Goal: Task Accomplishment & Management: Use online tool/utility

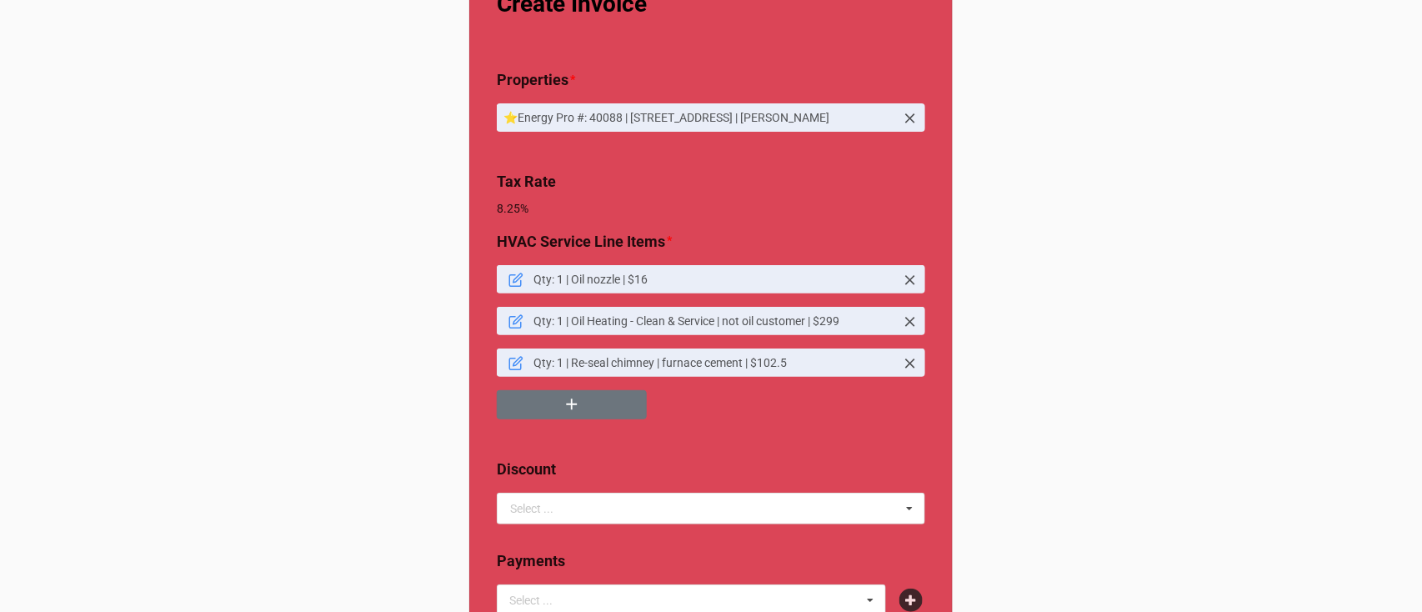
scroll to position [57, 0]
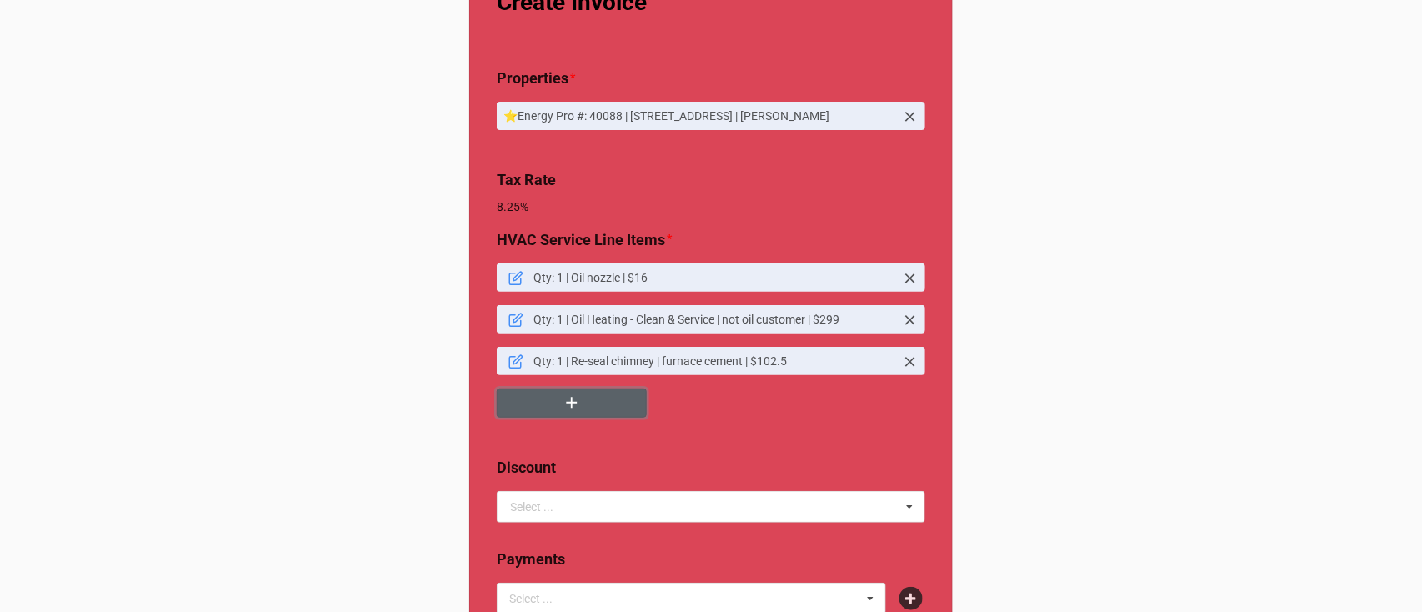
click at [577, 408] on button "button" at bounding box center [572, 402] width 150 height 29
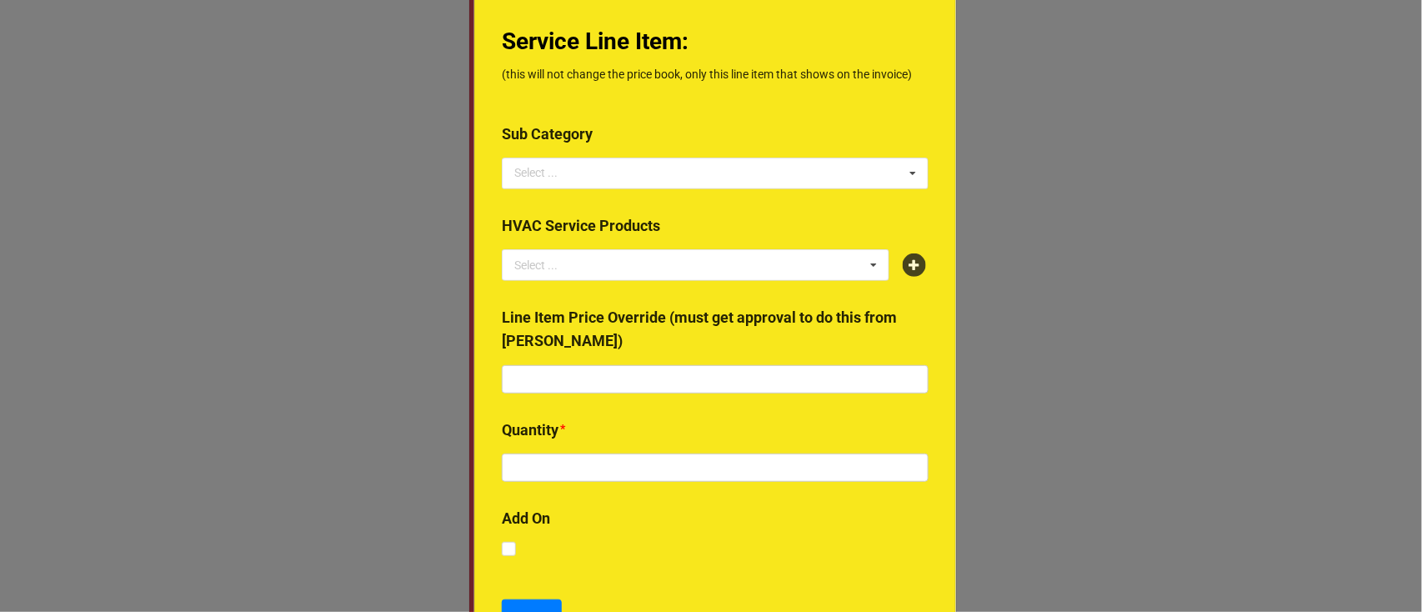
scroll to position [82, 0]
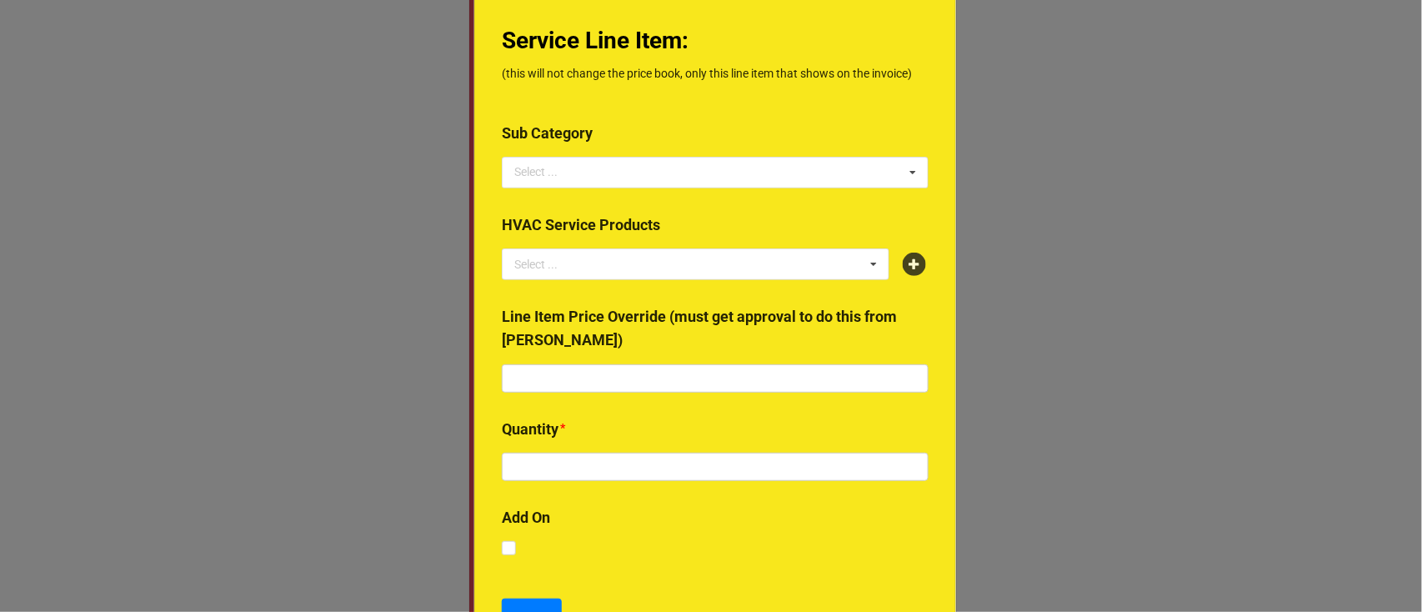
click at [910, 278] on div "Select ... No results found." at bounding box center [715, 264] width 427 height 32
click at [910, 263] on icon at bounding box center [914, 264] width 23 height 23
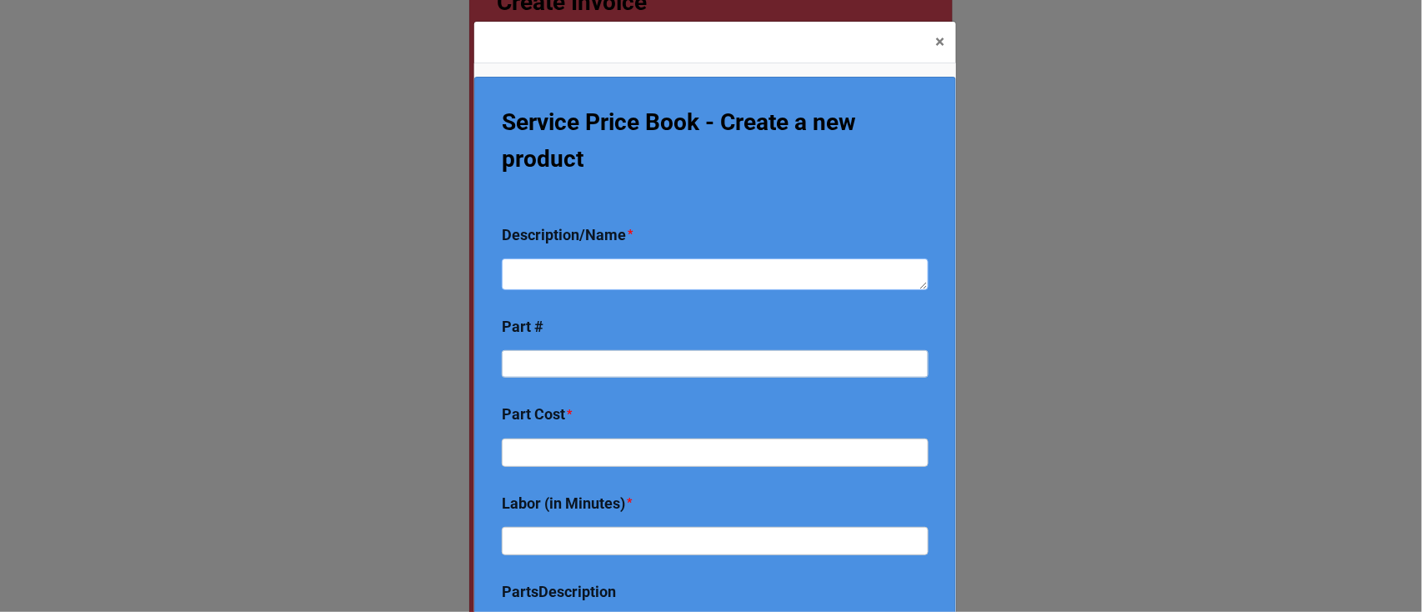
click at [667, 270] on textarea at bounding box center [715, 274] width 427 height 32
type textarea "x"
type textarea "R"
type textarea "x"
type textarea "Re"
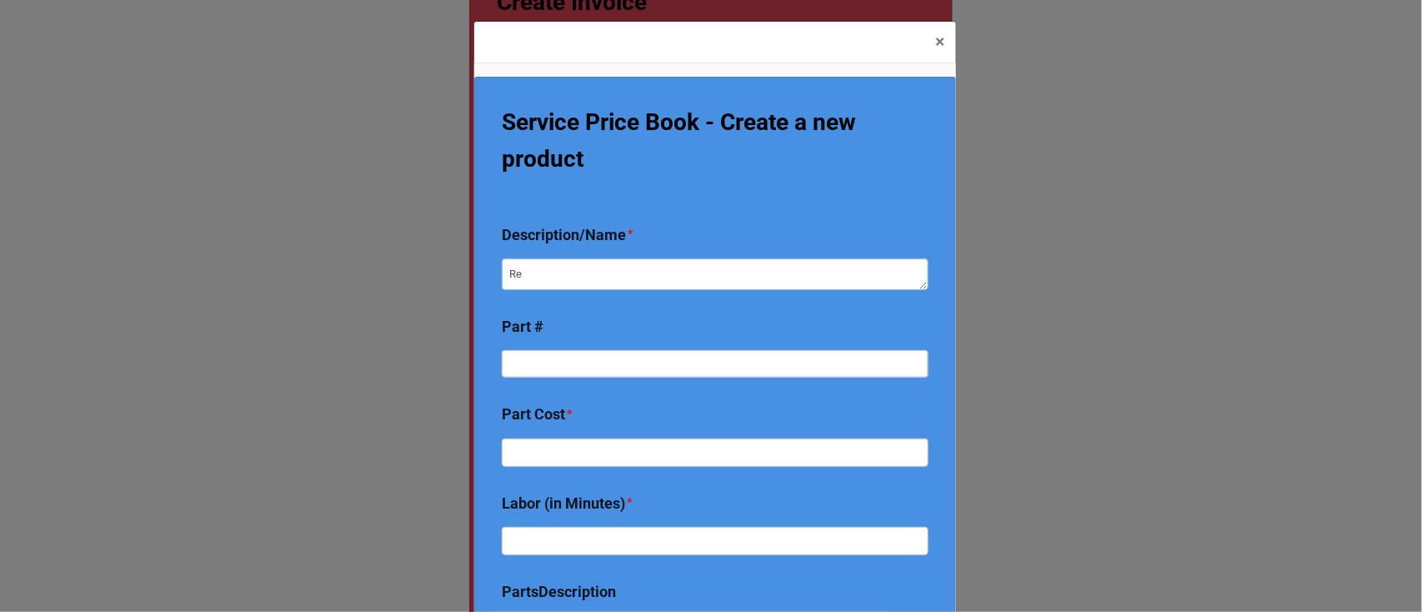
type textarea "x"
type textarea "Rep"
type textarea "x"
type textarea "Repl"
type textarea "x"
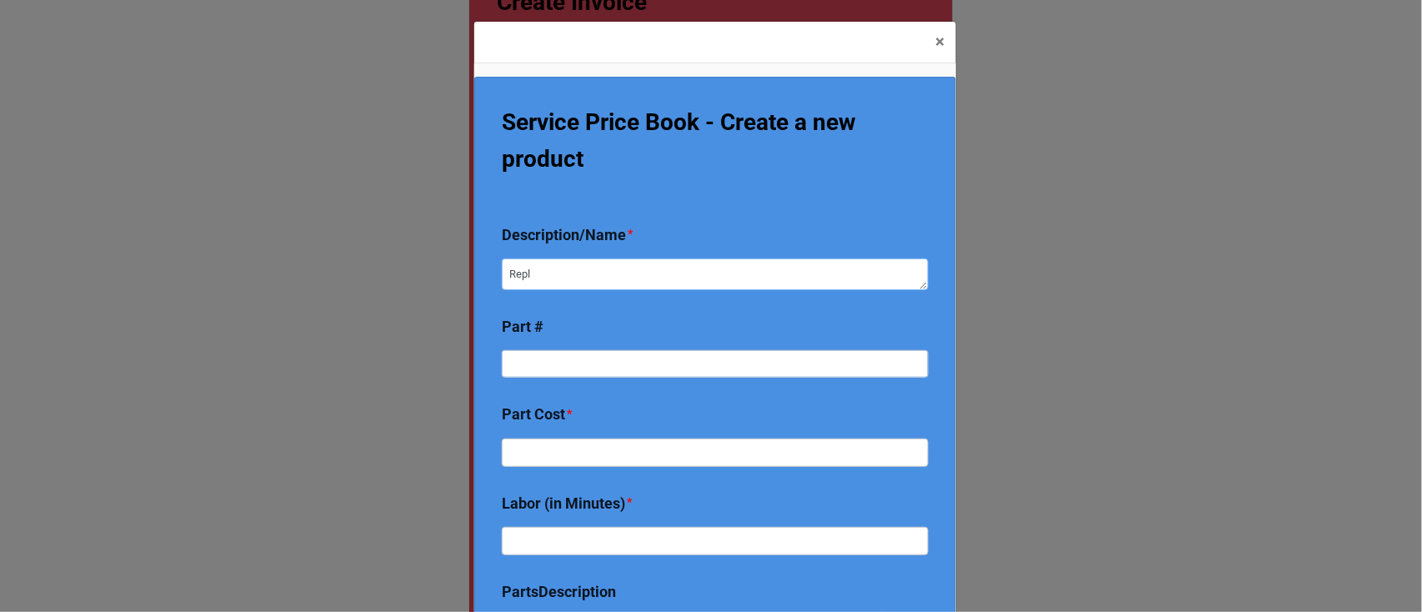
type textarea "Repla"
type textarea "x"
type textarea "Replac"
type textarea "x"
type textarea "Replace"
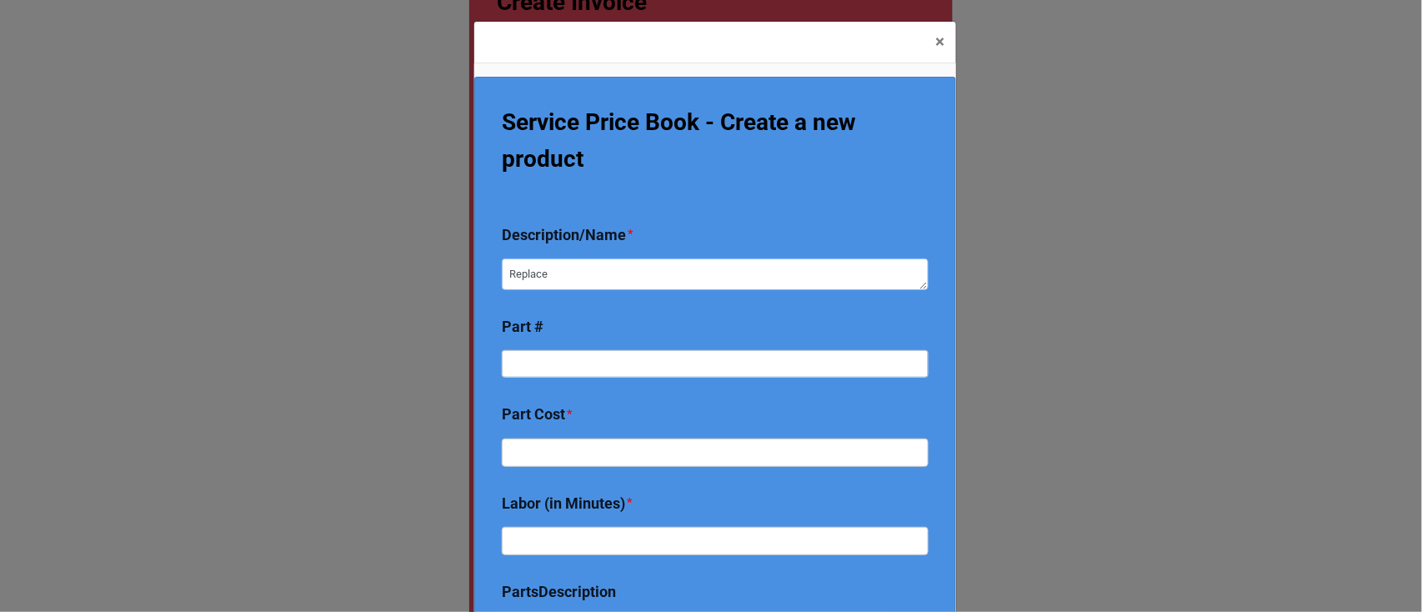
type textarea "x"
type textarea "Replace"
type textarea "x"
type textarea "Replace Ri"
type textarea "x"
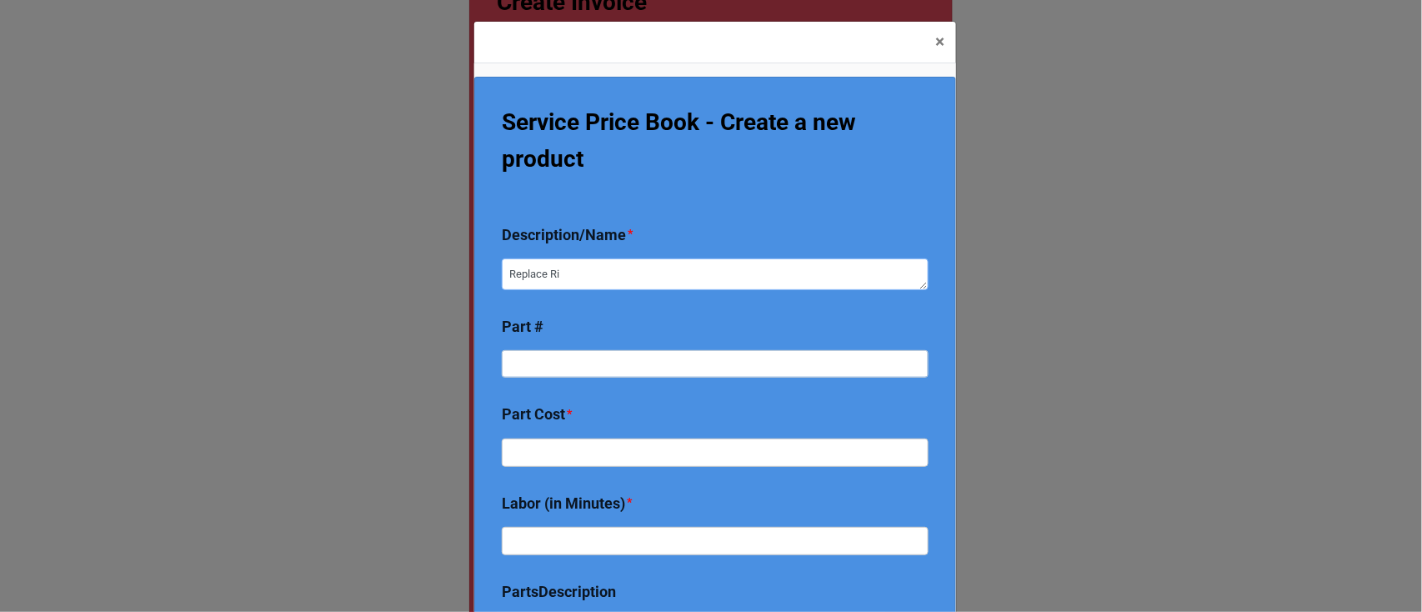
type textarea "Replace Rie"
type textarea "x"
type textarea "Replace [PERSON_NAME]"
type textarea "x"
type textarea "Replace [PERSON_NAME]"
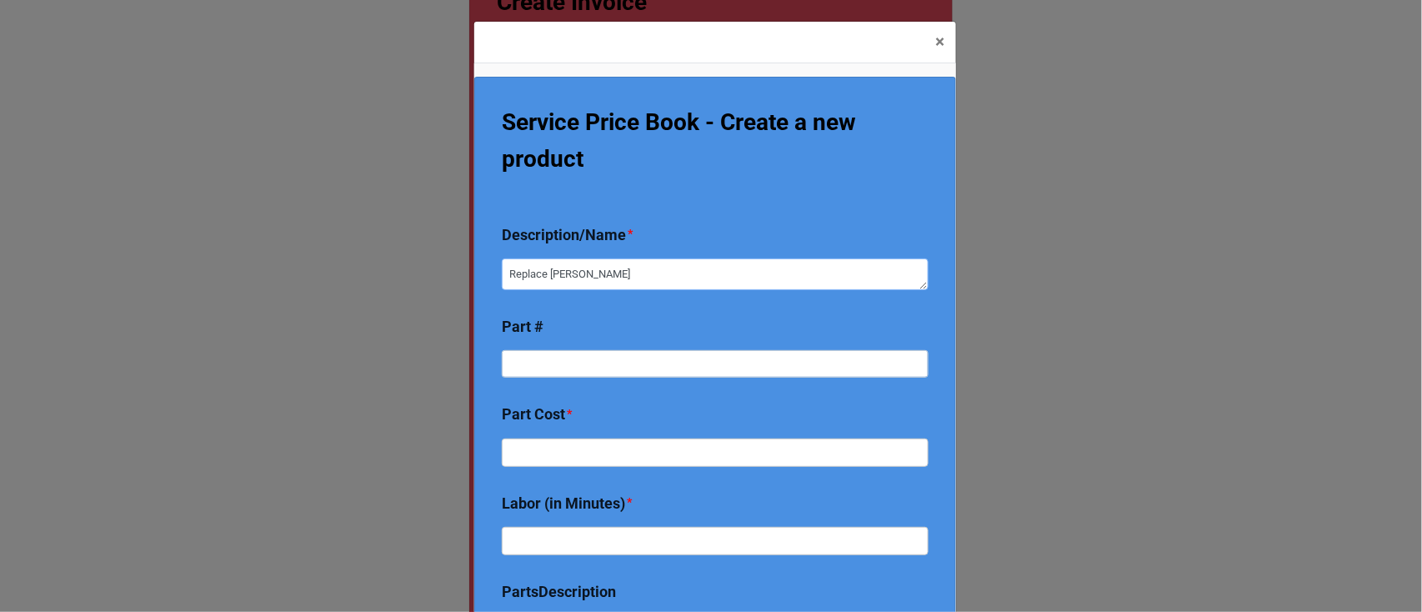
type textarea "x"
type textarea "Replace Riello"
type textarea "x"
type textarea "Replace [PERSON_NAME]"
type textarea "x"
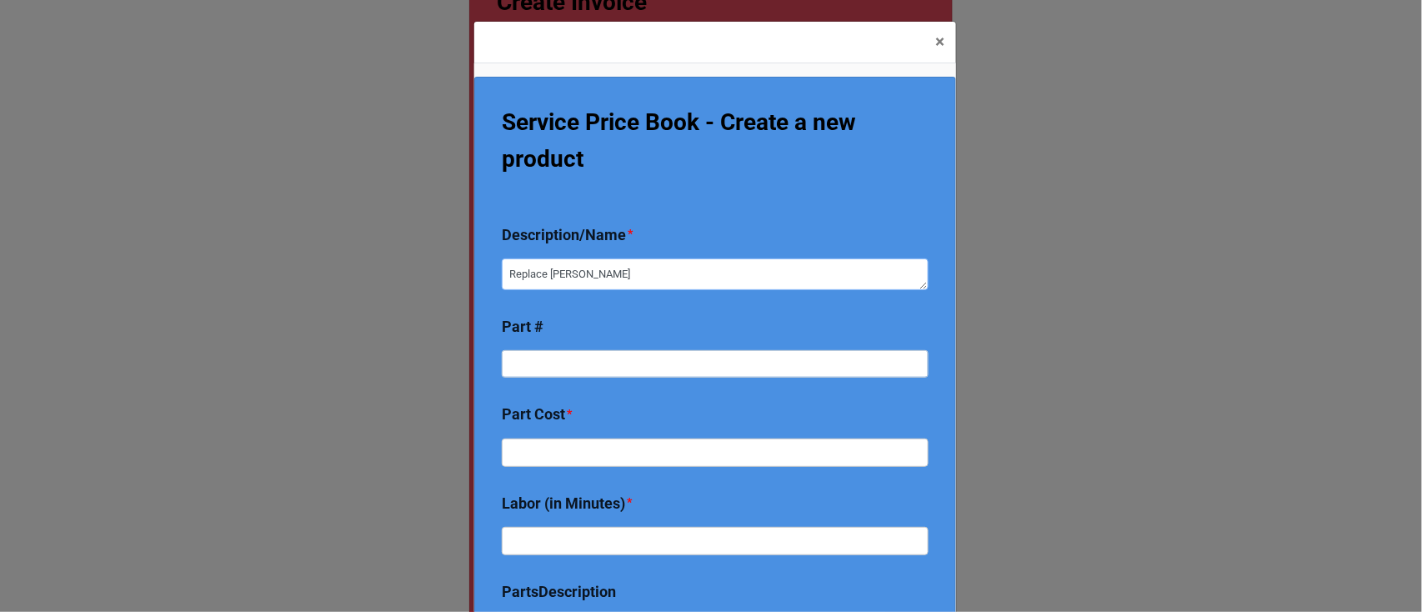
type textarea "Replace [PERSON_NAME]"
type textarea "x"
type textarea "Replace Riello por"
type textarea "x"
type textarea "Replace Riello porc"
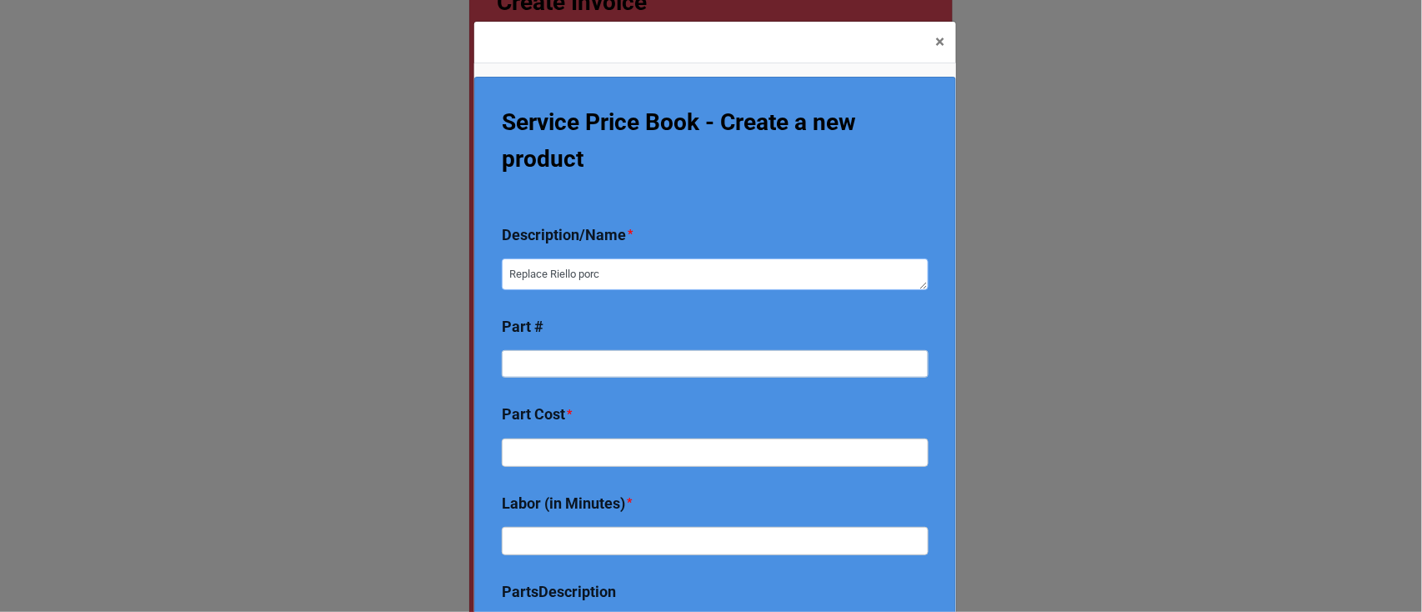
type textarea "x"
type textarea "Replace Riello porce"
type textarea "x"
type textarea "Replace Riello porcel"
type textarea "x"
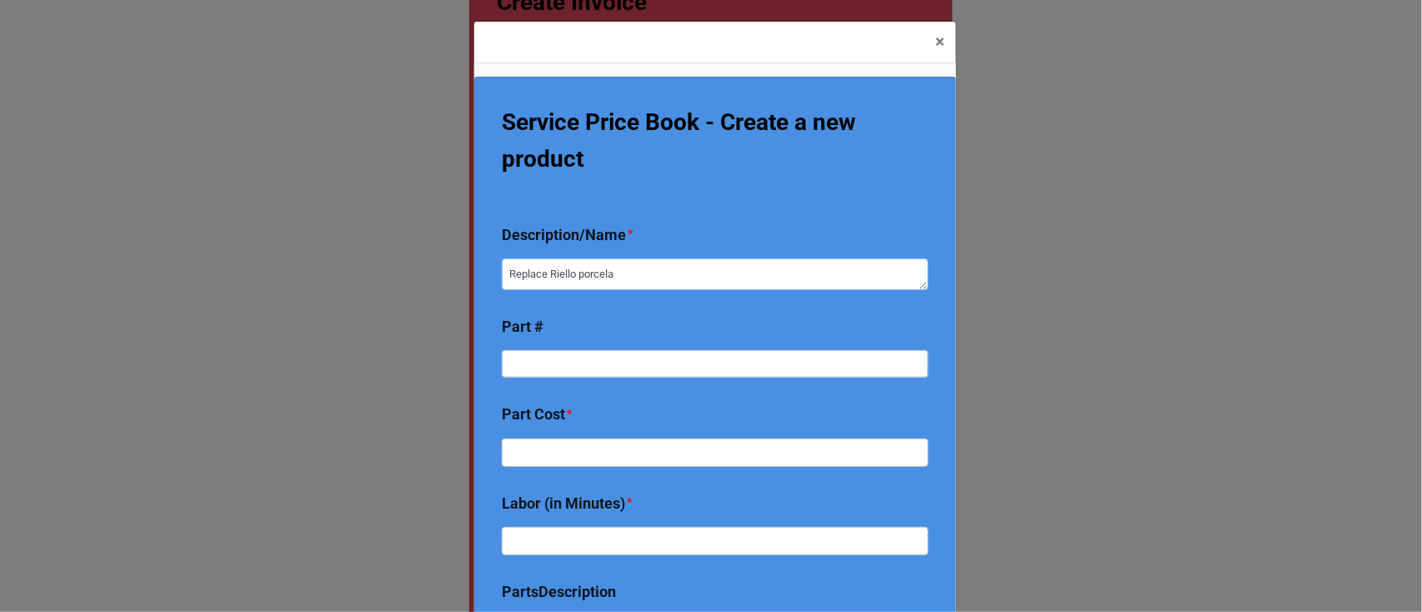
type textarea "Replace Riello porcelai"
type textarea "x"
type textarea "Replace Riello porcelain"
click at [593, 368] on input at bounding box center [715, 364] width 427 height 28
type textarea "x"
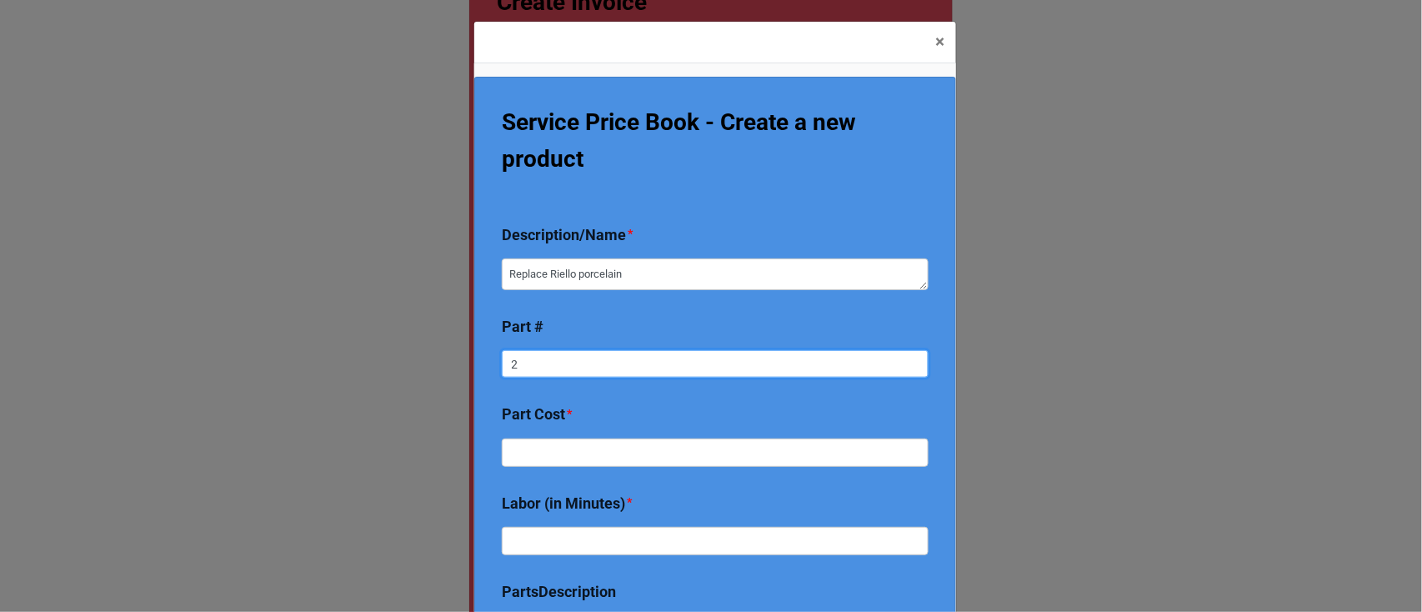
type input "20"
type textarea "x"
type input "2"
type textarea "x"
click at [572, 449] on input "text" at bounding box center [715, 452] width 427 height 28
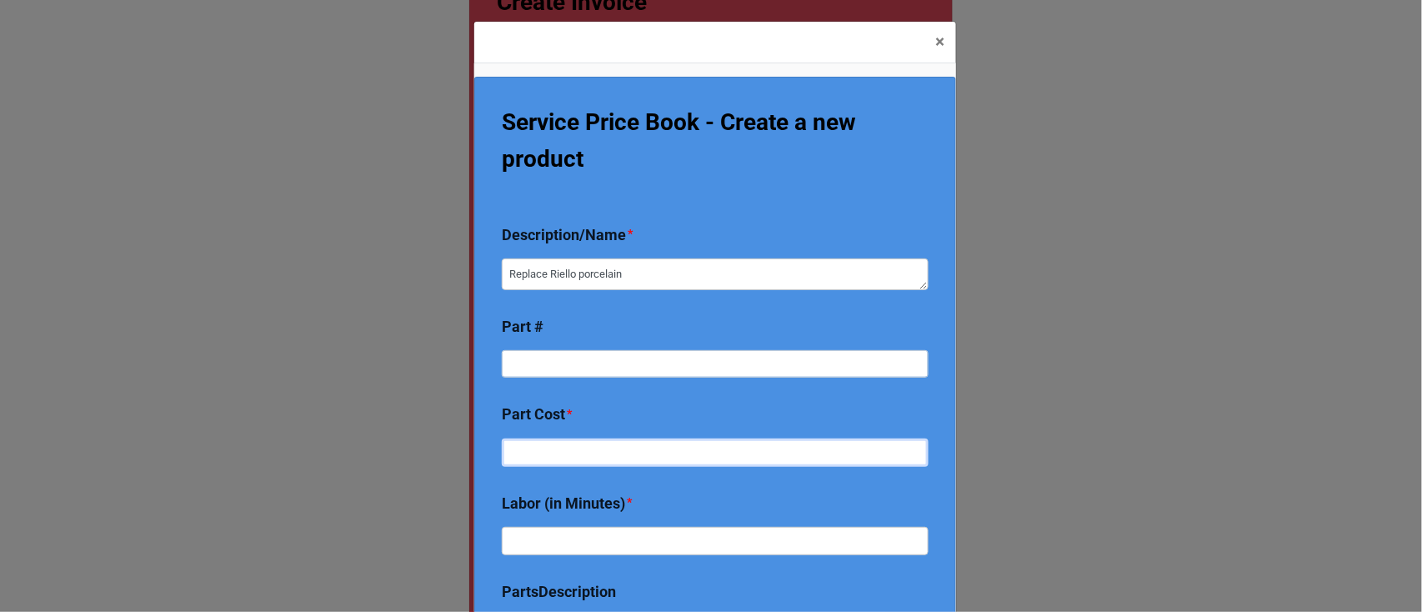
type textarea "x"
type input "2"
type textarea "x"
type input "20"
click at [573, 539] on input "text" at bounding box center [715, 541] width 427 height 28
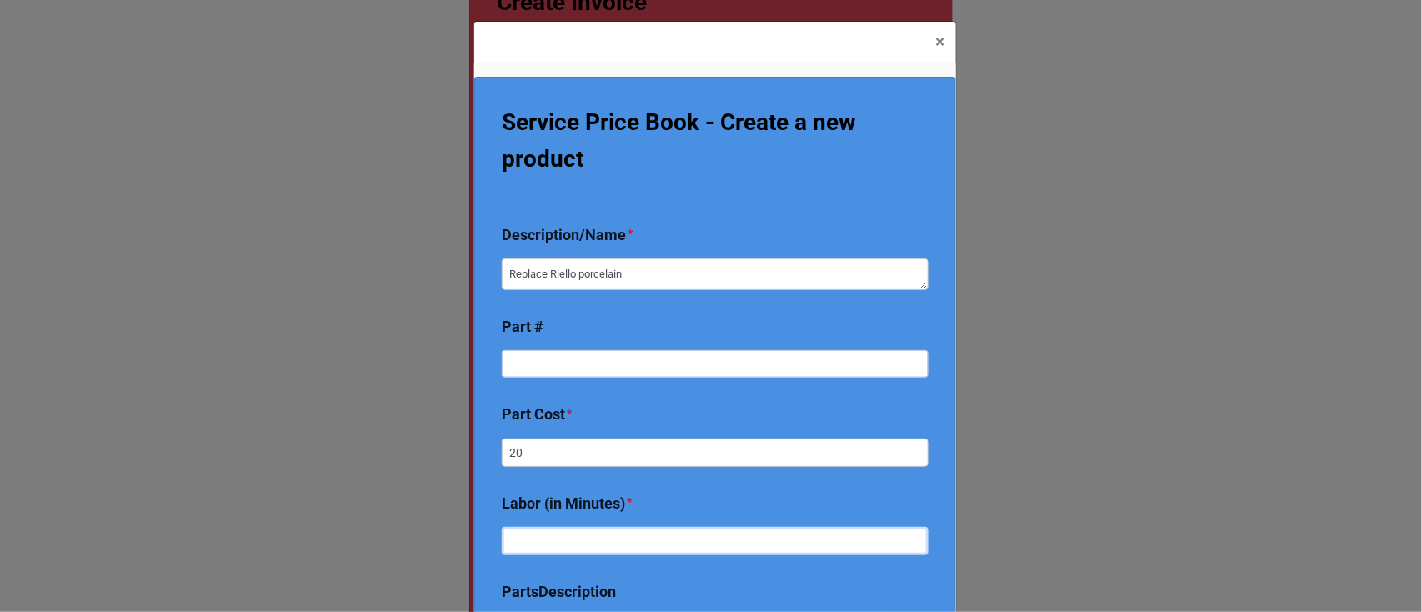
type textarea "x"
type input "10"
type textarea "x"
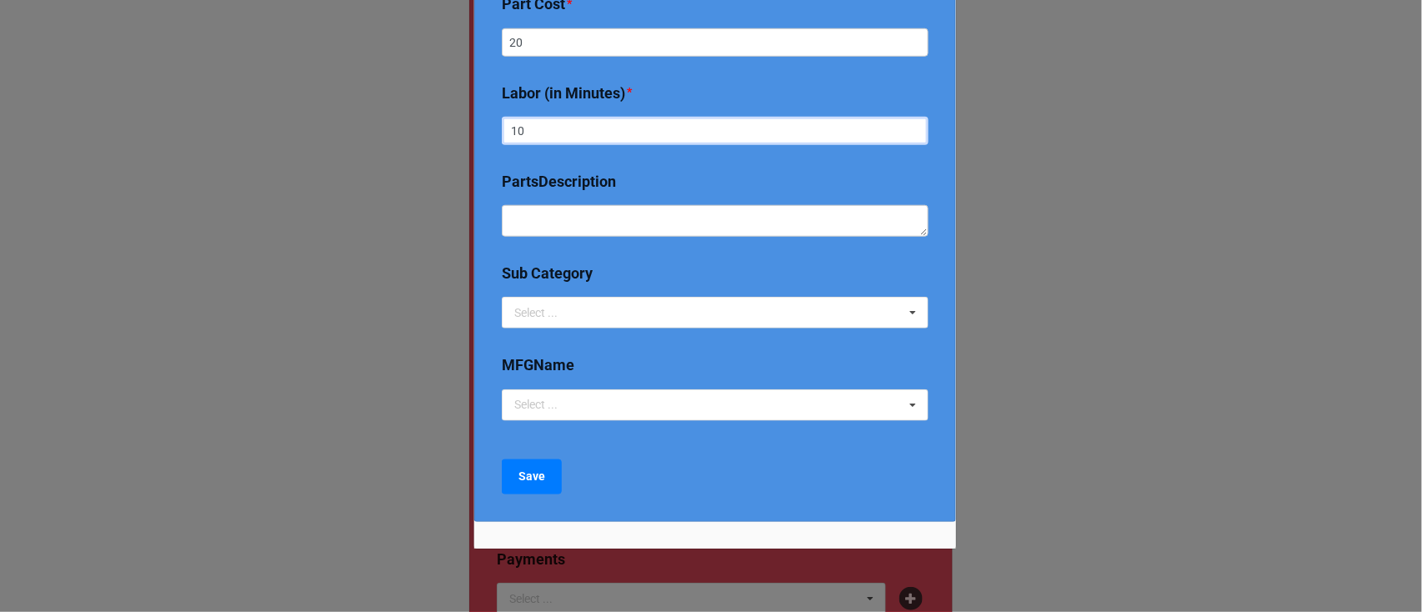
scroll to position [450, 0]
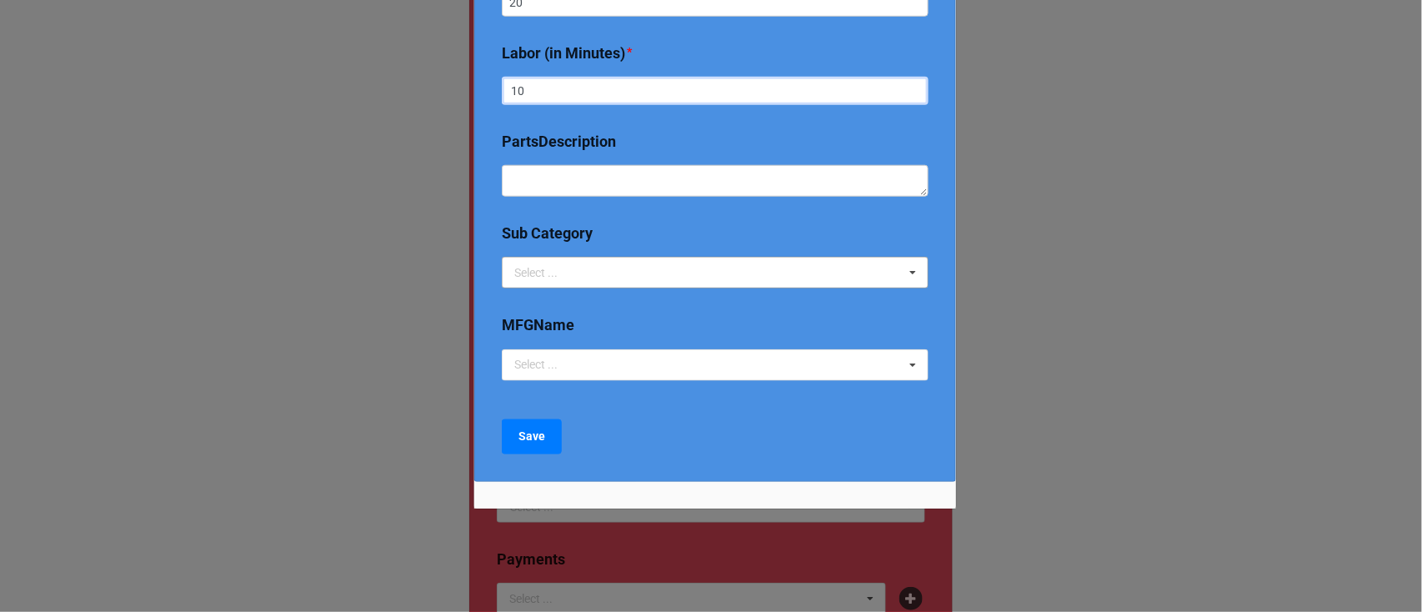
type input "10"
click at [587, 269] on div "Select ... 2024 Early Bird Maintenance Plan 1725/3450 RPM ACCESS & DIFFICULTY A…" at bounding box center [715, 273] width 427 height 32
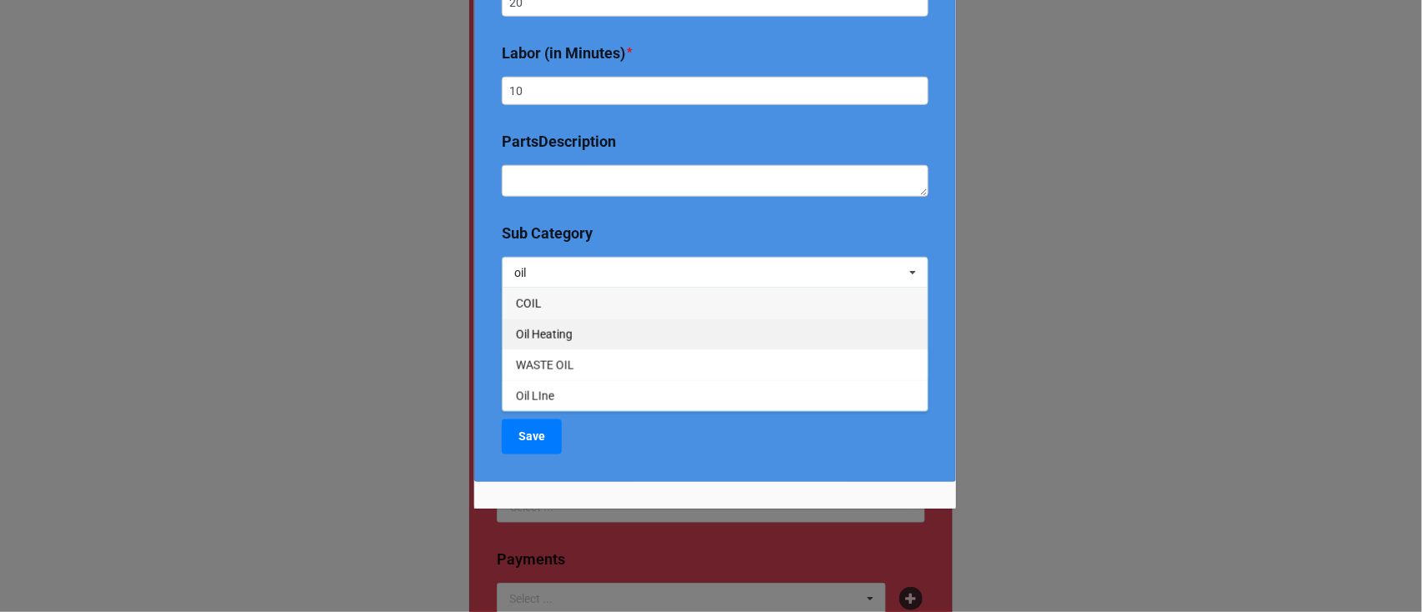
type input "oil"
click at [552, 345] on div "Oil Heating" at bounding box center [715, 333] width 425 height 31
type textarea "x"
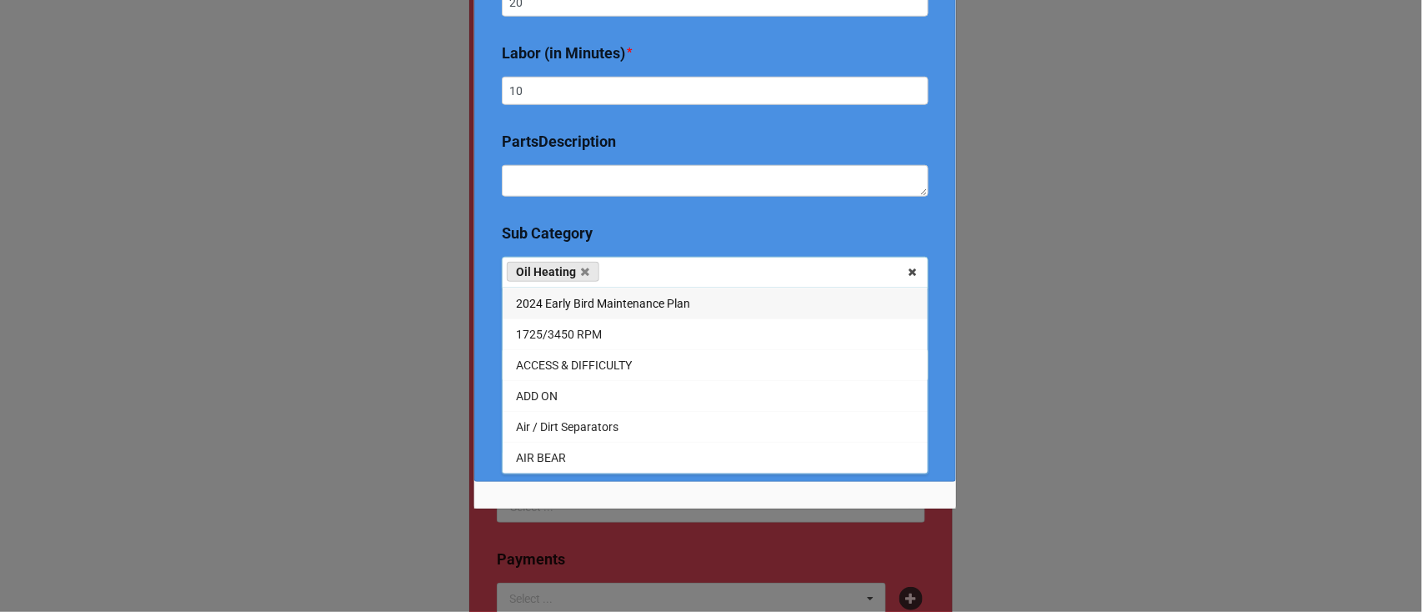
click at [490, 402] on div "Service Price Book - Create a new product Description/Name * Replace Riello por…" at bounding box center [715, 54] width 482 height 855
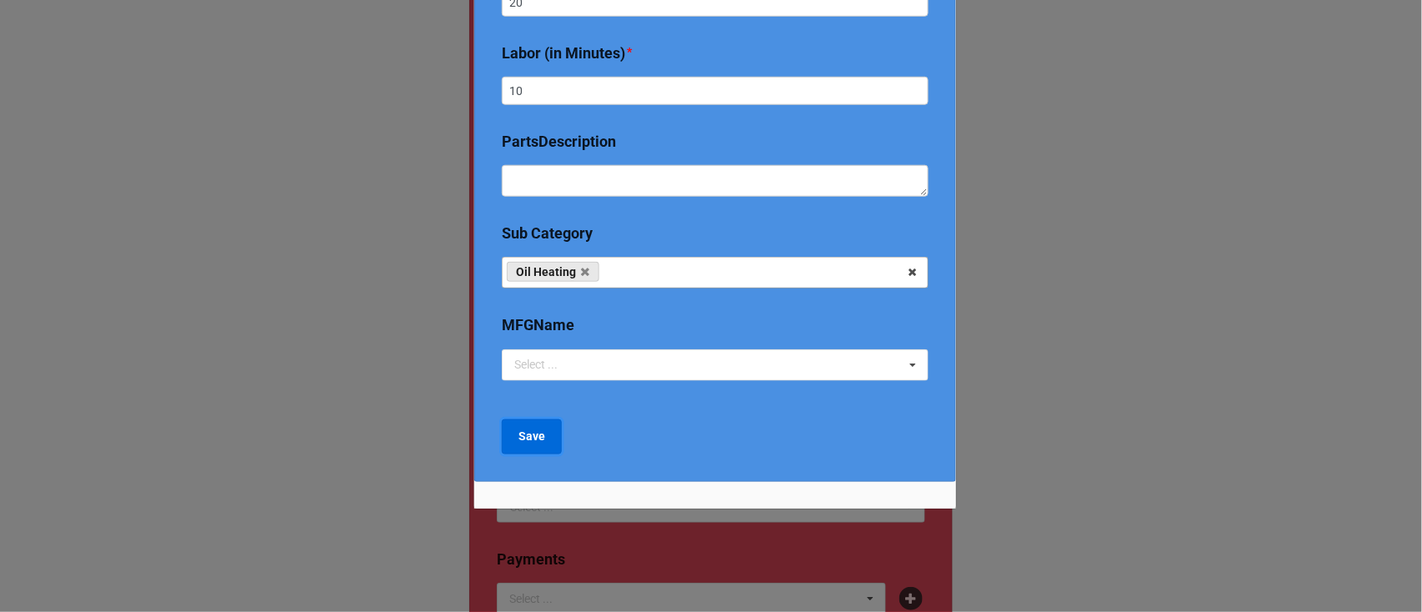
click at [538, 444] on button "Save" at bounding box center [532, 436] width 60 height 35
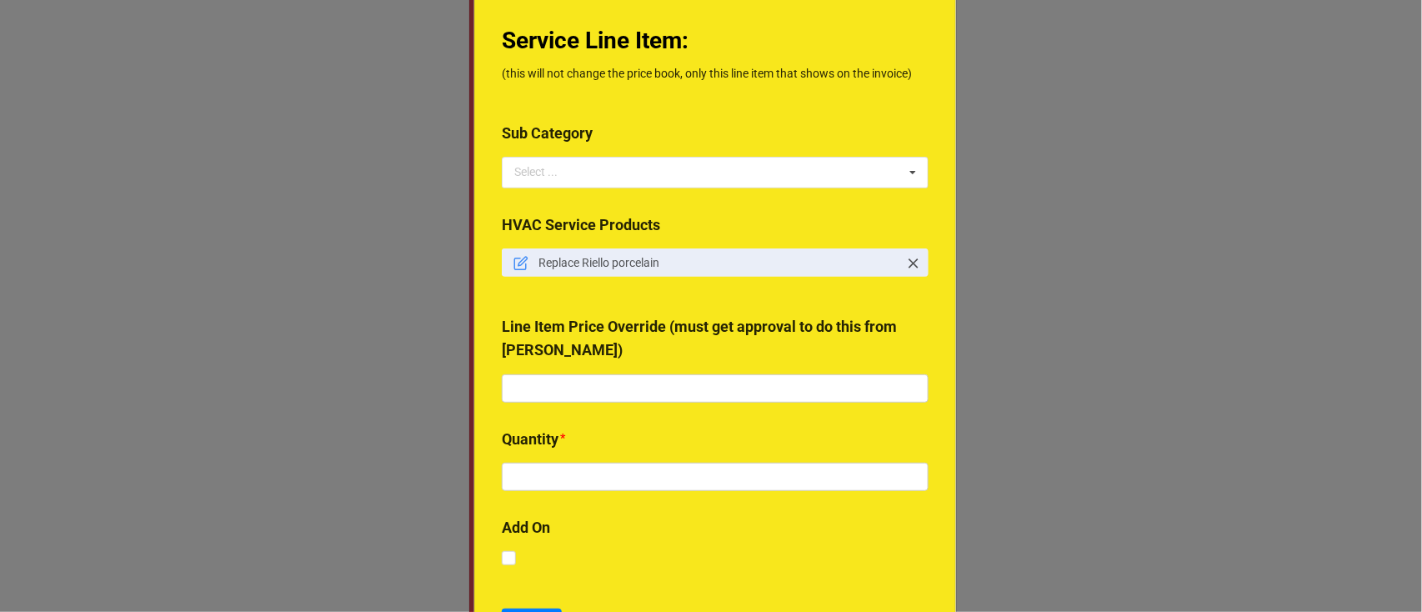
scroll to position [270, 0]
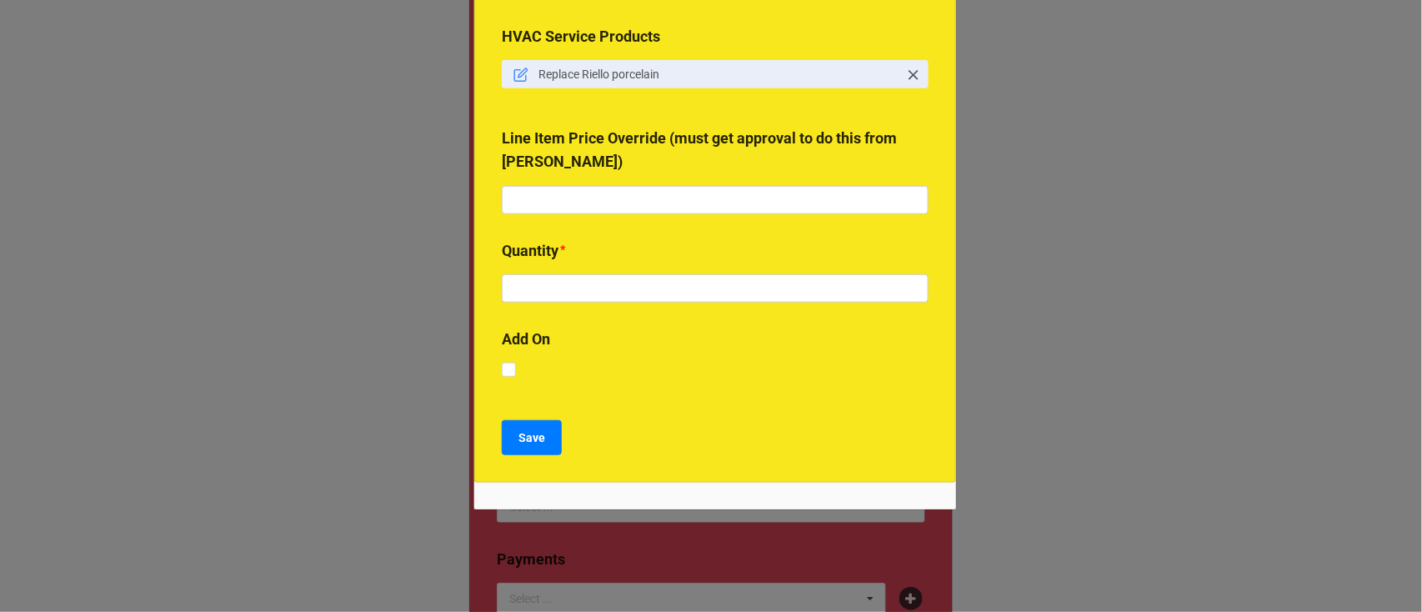
click at [595, 290] on div "Service Line Item: (this will not change the price book, only this line item th…" at bounding box center [715, 145] width 482 height 677
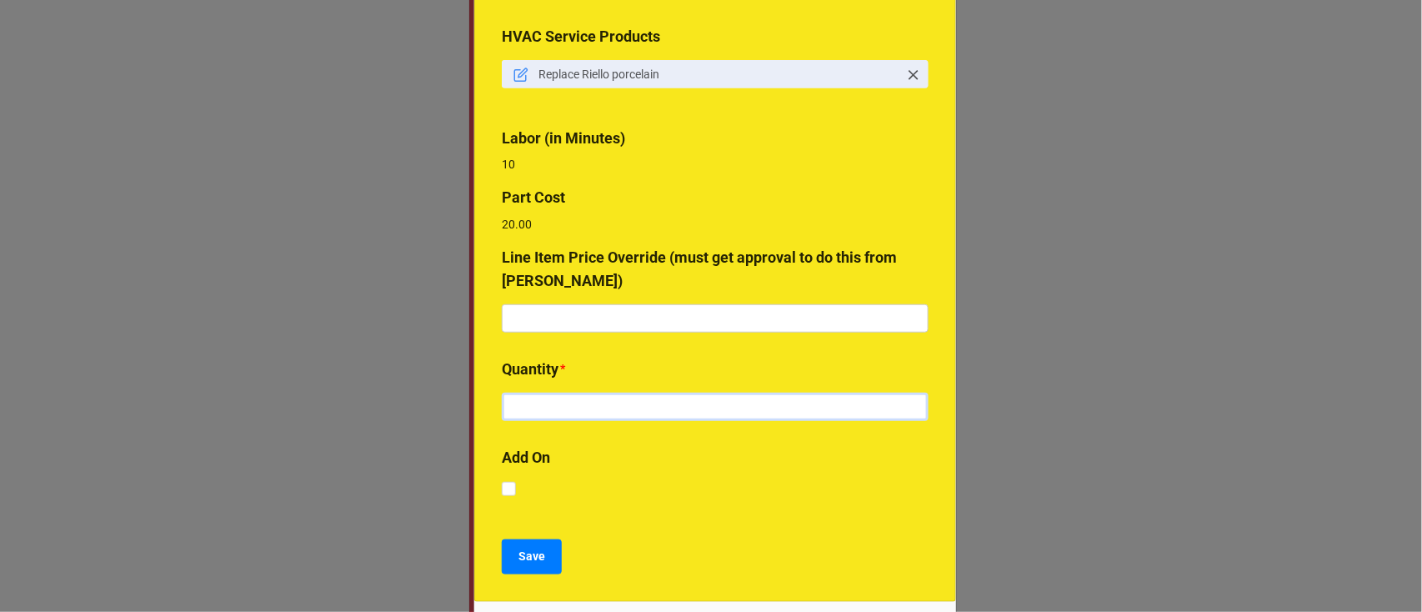
click at [596, 409] on input "text" at bounding box center [715, 407] width 427 height 28
type input "1"
click at [514, 574] on div "Service Line Item: (this will not change the price book, only this line item th…" at bounding box center [715, 204] width 482 height 795
click at [533, 544] on button "Save" at bounding box center [532, 556] width 60 height 35
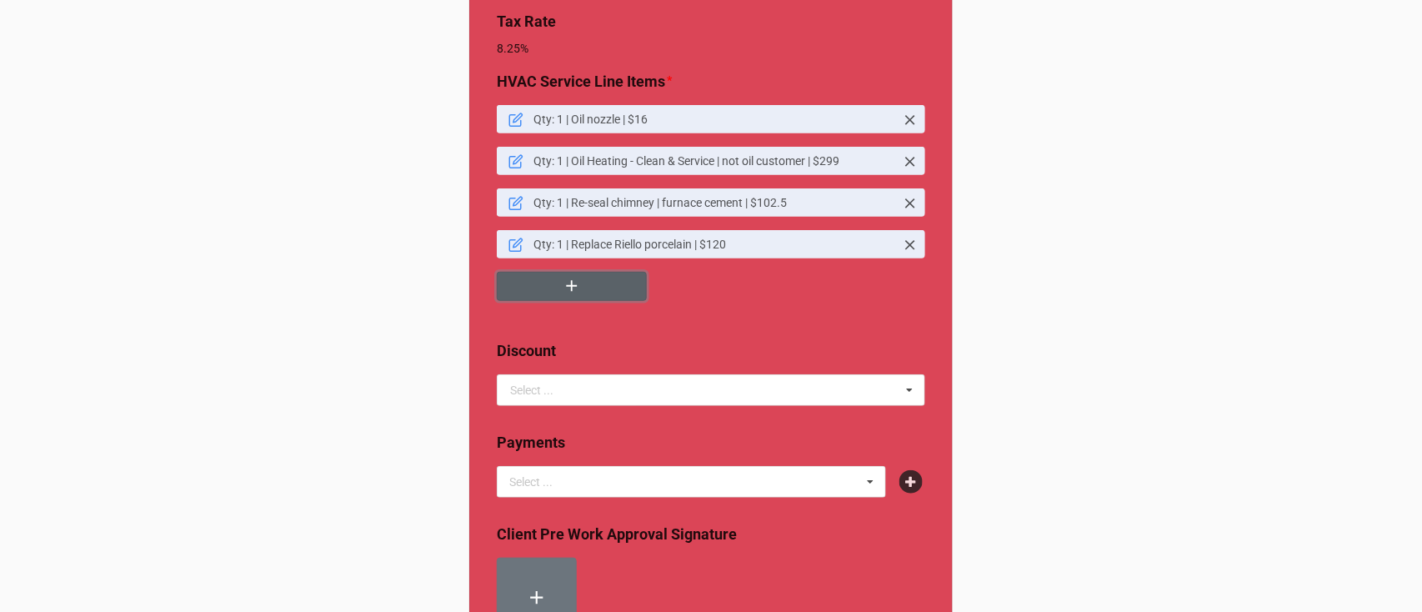
scroll to position [1044, 0]
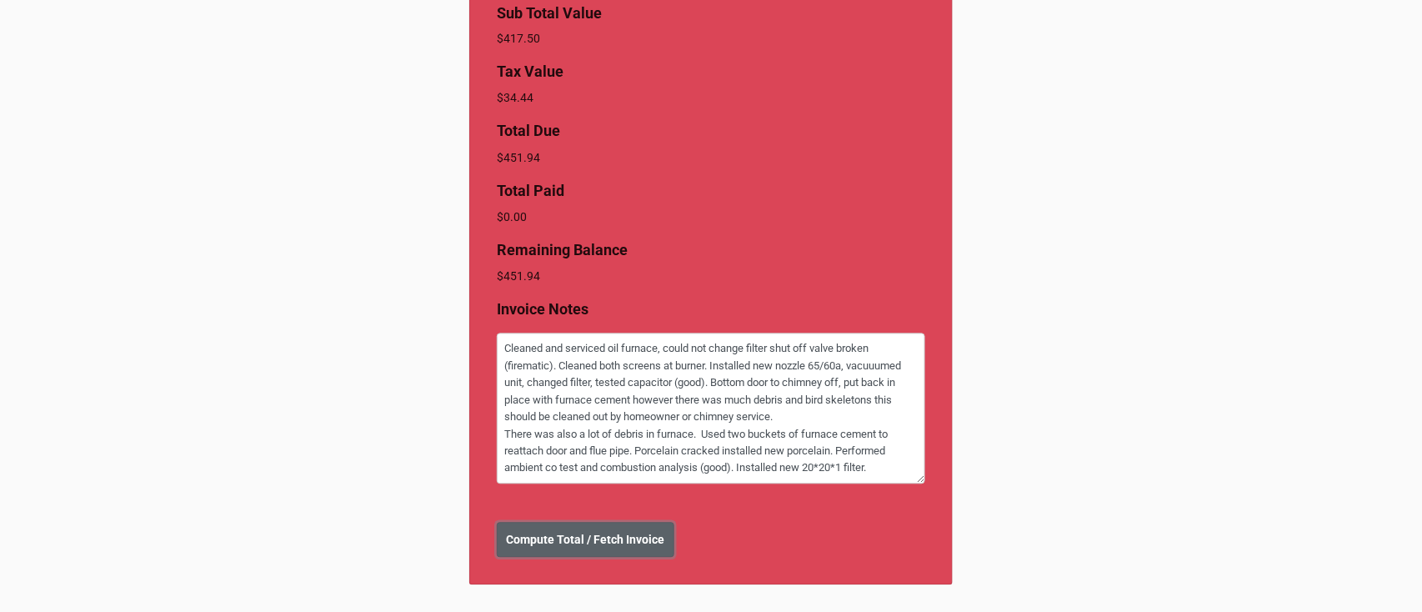
click at [581, 542] on b "Compute Total / Fetch Invoice" at bounding box center [586, 541] width 158 height 18
type textarea "x"
click at [503, 555] on button "Create Invoice" at bounding box center [545, 540] width 96 height 35
